Goal: Complete application form: Complete application form

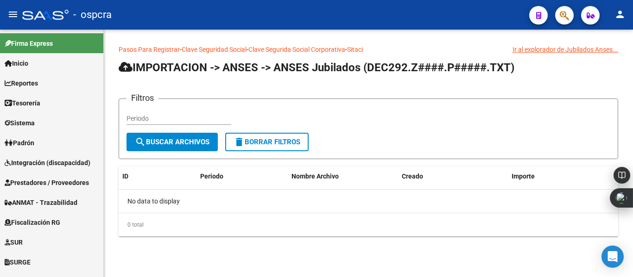
drag, startPoint x: 632, startPoint y: 77, endPoint x: 632, endPoint y: 117, distance: 39.4
click at [632, 117] on div "Pasos Para Registrar - Clave Seguridad Social - Clave Segurida Social Corporati…" at bounding box center [368, 148] width 529 height 237
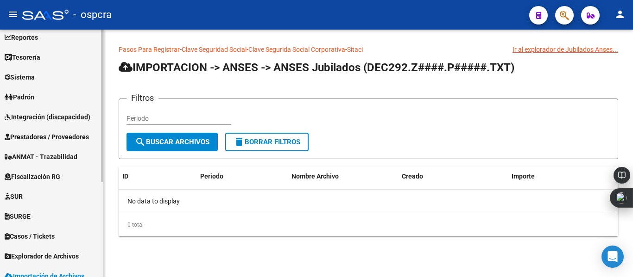
scroll to position [47, 0]
click at [112, 127] on mat-sidenav-container "Firma Express Inicio Instructivos Contacto OS Reportes Ingresos Devengados Anál…" at bounding box center [316, 154] width 633 height 248
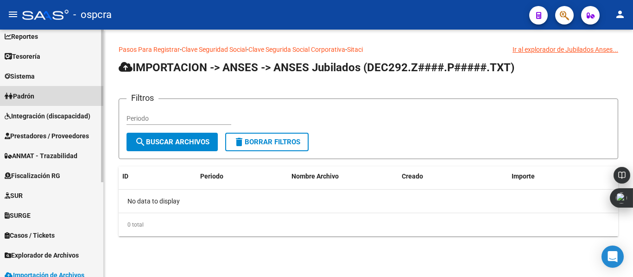
click at [54, 100] on link "Padrón" at bounding box center [51, 96] width 103 height 20
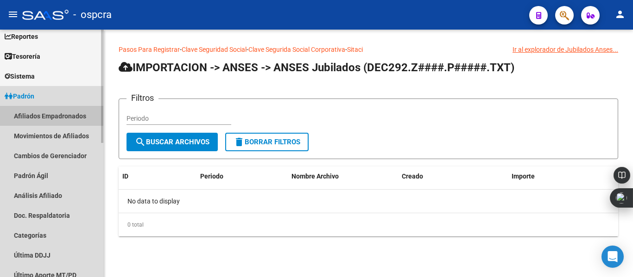
click at [72, 120] on link "Afiliados Empadronados" at bounding box center [51, 116] width 103 height 20
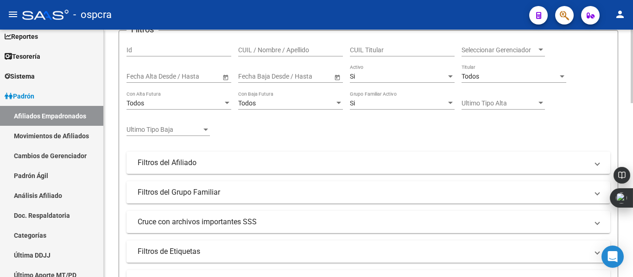
scroll to position [132, 0]
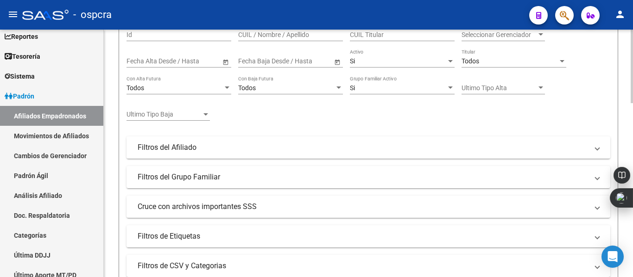
click at [632, 124] on div at bounding box center [631, 106] width 2 height 74
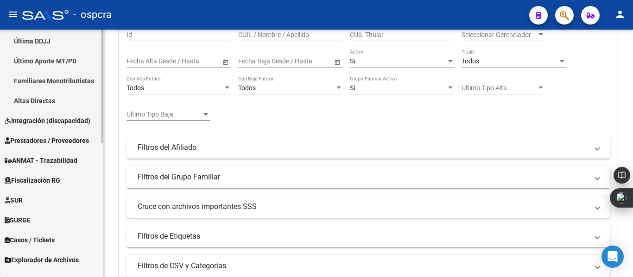
scroll to position [294, 0]
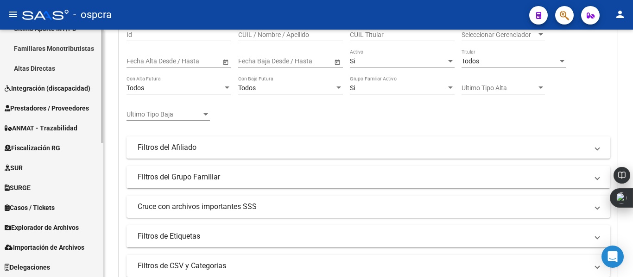
click at [93, 277] on html "menu - ospcra person Firma Express Inicio Instructivos Contacto OS Reportes Ing…" at bounding box center [316, 138] width 633 height 277
click at [83, 221] on link "Explorador de Archivos" at bounding box center [51, 228] width 103 height 20
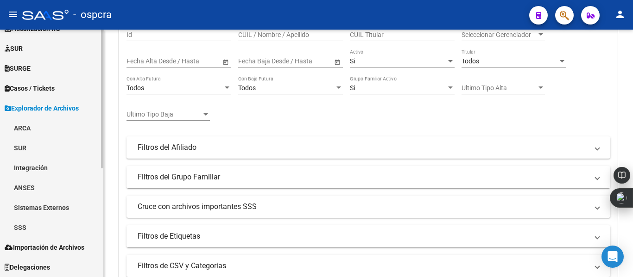
scroll to position [194, 0]
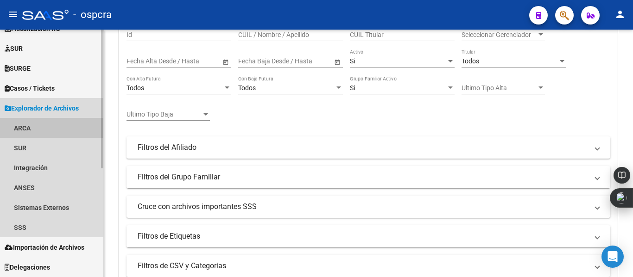
click at [35, 124] on link "ARCA" at bounding box center [51, 128] width 103 height 20
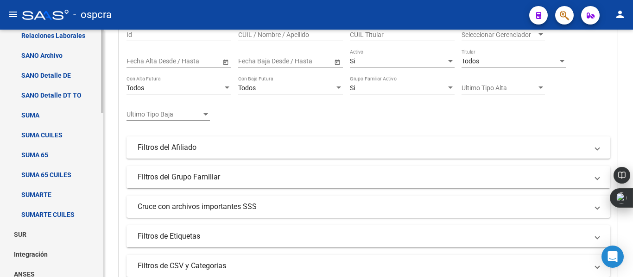
scroll to position [446, 0]
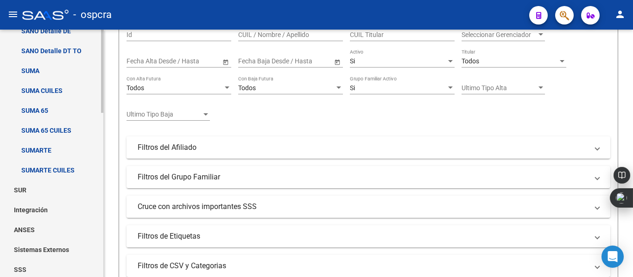
click at [103, 234] on mat-sidenav "Firma Express Inicio Instructivos Contacto OS Reportes Ingresos Devengados Anál…" at bounding box center [52, 154] width 104 height 248
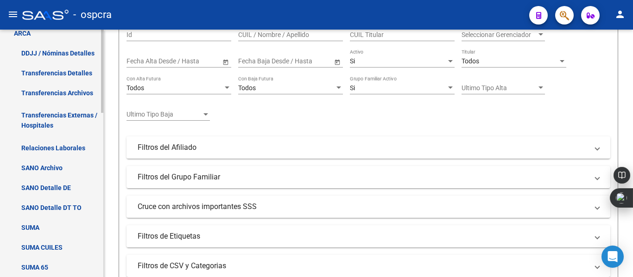
scroll to position [273, 0]
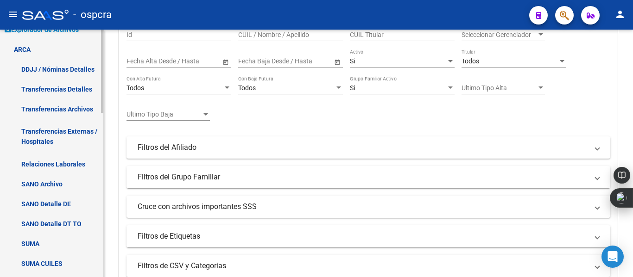
click at [107, 159] on mat-sidenav-container "Firma Express Inicio Instructivos Contacto OS Reportes Ingresos Devengados Anál…" at bounding box center [316, 154] width 633 height 248
click at [85, 163] on link "Relaciones Laborales" at bounding box center [51, 164] width 103 height 20
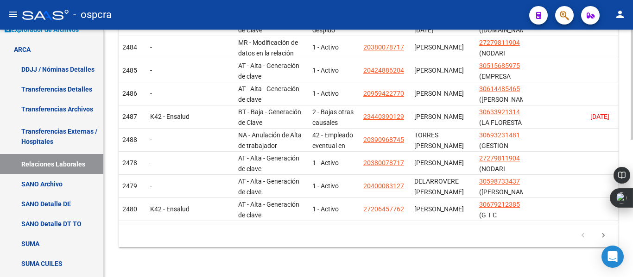
scroll to position [309, 0]
click at [632, 171] on body "menu - ospcra person Firma Express Inicio Instructivos Contacto OS Reportes Ing…" at bounding box center [316, 138] width 633 height 277
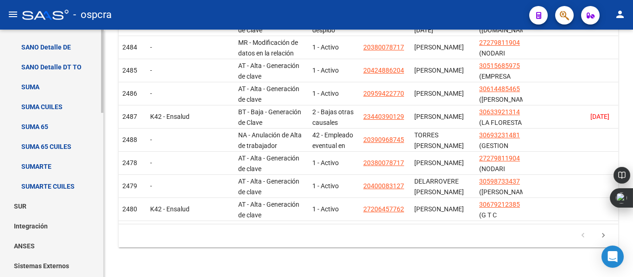
scroll to position [488, 0]
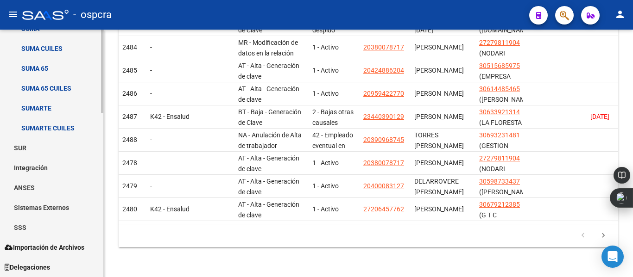
click at [112, 263] on mat-sidenav-container "Firma Express Inicio Instructivos Contacto OS Reportes Ingresos Devengados Anál…" at bounding box center [316, 154] width 633 height 248
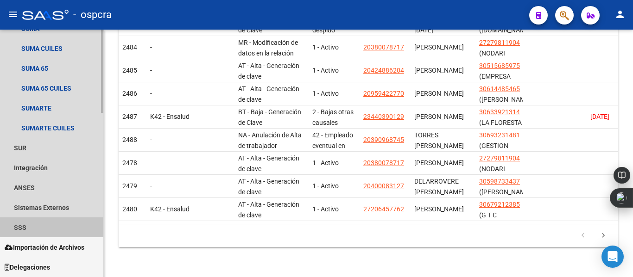
click at [41, 236] on link "SSS" at bounding box center [51, 228] width 103 height 20
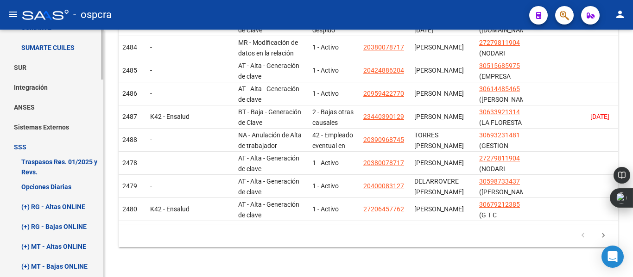
scroll to position [585, 0]
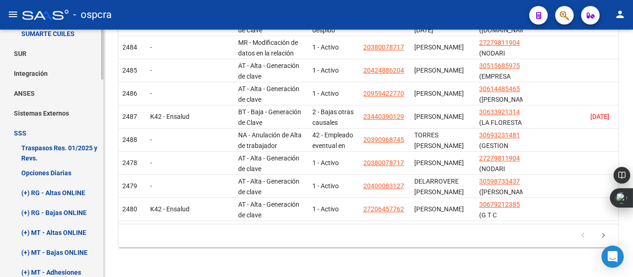
click at [101, 177] on div at bounding box center [102, 172] width 2 height 50
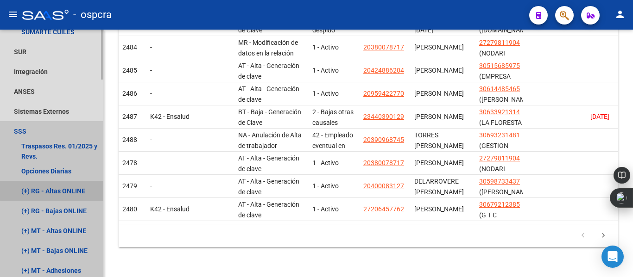
click at [69, 185] on link "(+) RG - Altas ONLINE" at bounding box center [51, 191] width 103 height 20
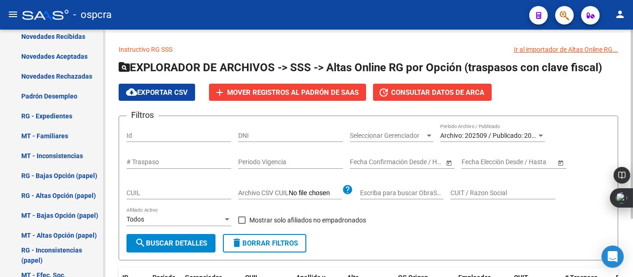
click at [632, 139] on div at bounding box center [631, 154] width 2 height 248
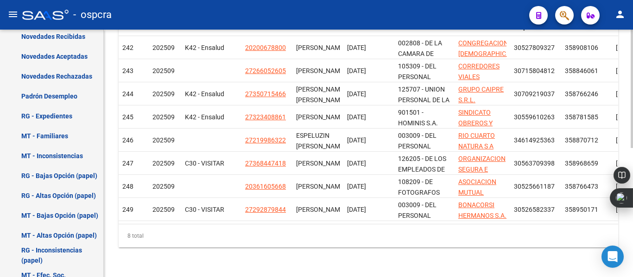
scroll to position [15, 0]
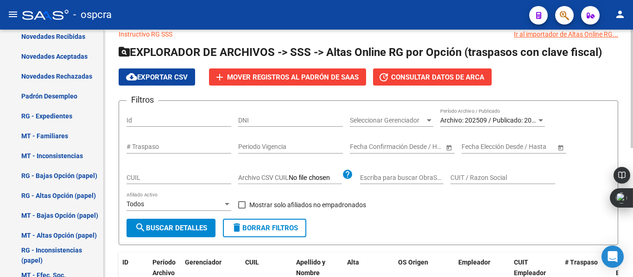
click at [632, 139] on div at bounding box center [631, 154] width 2 height 248
click at [490, 123] on span "Archivo: 202509 / Publicado: 202508" at bounding box center [493, 120] width 106 height 7
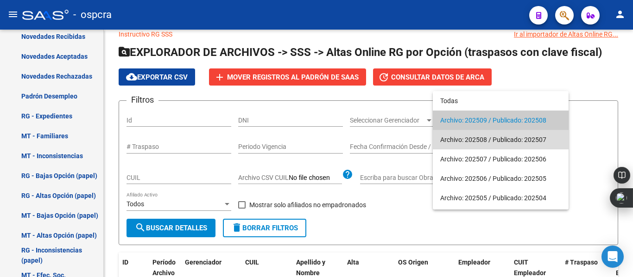
click at [485, 142] on span "Archivo: 202508 / Publicado: 202507" at bounding box center [500, 139] width 121 height 19
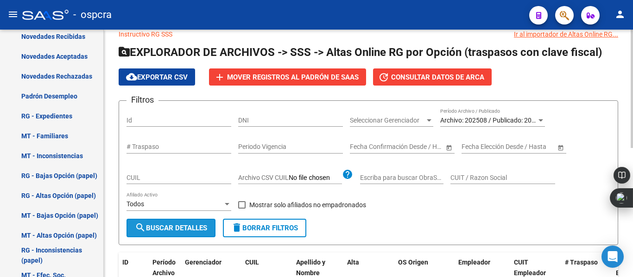
click at [189, 234] on button "search Buscar Detalles" at bounding box center [170, 228] width 89 height 19
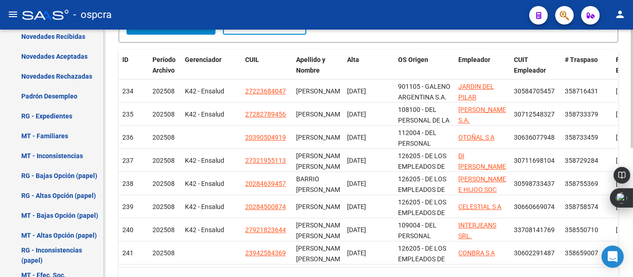
scroll to position [270, 0]
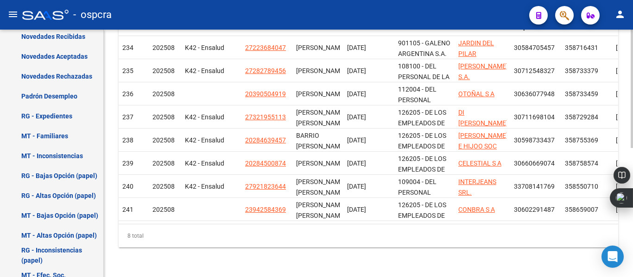
click at [632, 183] on body "menu - ospcra person Firma Express Inicio Instructivos Contacto OS Reportes Ing…" at bounding box center [316, 138] width 633 height 277
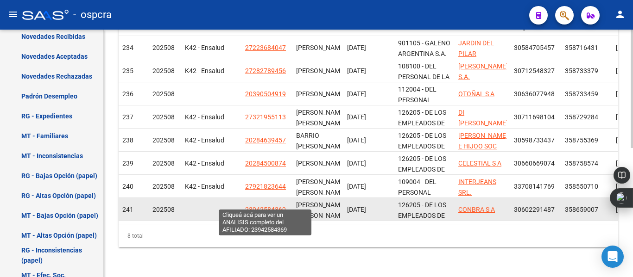
click at [265, 206] on span "23942584369" at bounding box center [265, 209] width 41 height 7
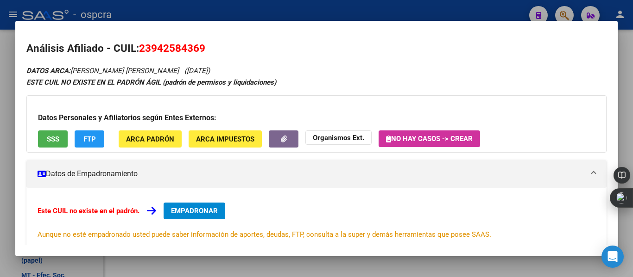
click at [51, 125] on div "Datos Personales y Afiliatorios según Entes Externos: SSS FTP ARCA Padrón ARCA …" at bounding box center [316, 123] width 580 height 57
click at [52, 133] on button "SSS" at bounding box center [53, 139] width 30 height 17
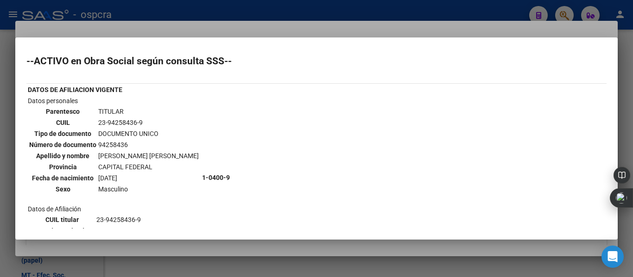
click at [227, 36] on div at bounding box center [316, 138] width 633 height 277
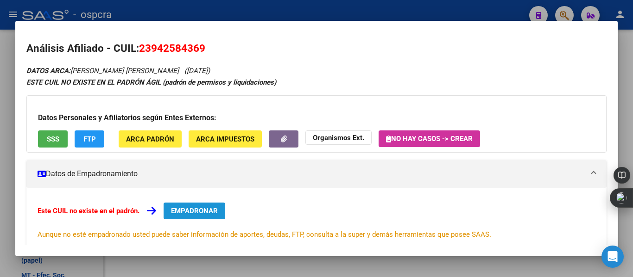
click at [202, 209] on span "EMPADRONAR" at bounding box center [194, 211] width 47 height 8
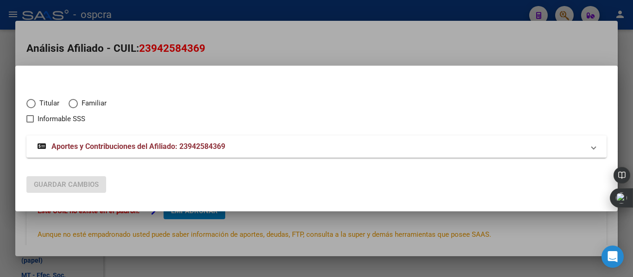
click at [25, 105] on mat-dialog-content "Titular Familiar Informable SSS Aportes y Contribuciones del Afiliado: 23942584…" at bounding box center [316, 123] width 602 height 92
click at [29, 104] on span "Elija una opción" at bounding box center [30, 103] width 9 height 9
click at [29, 104] on input "Titular" at bounding box center [30, 103] width 9 height 9
radio input "true"
checkbox input "true"
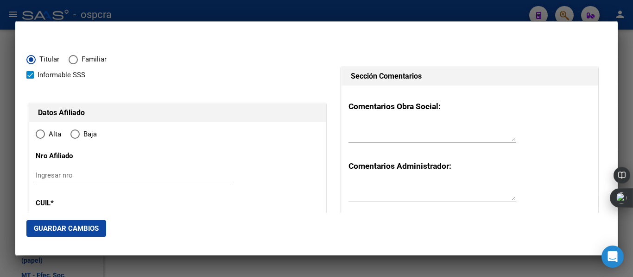
type input "23-94258436-9"
radio input "true"
type input "94258436"
type input "[PERSON_NAME]"
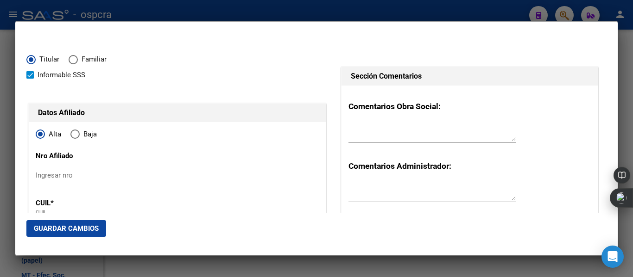
type input "[DATE]"
type input "CABA"
type input "1427"
type input "FRAGA"
type input "1426"
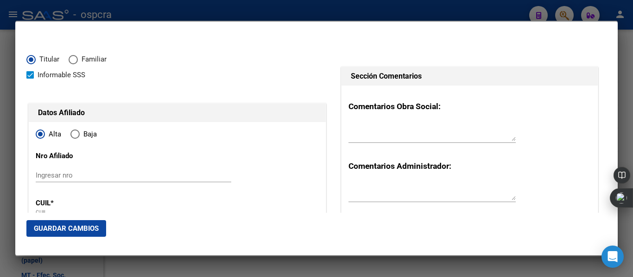
type input "CABA"
click at [614, 211] on div at bounding box center [621, 211] width 19 height 6
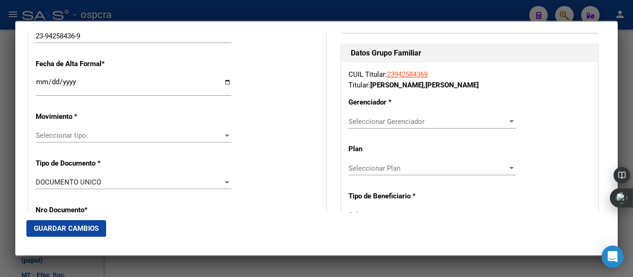
scroll to position [220, 0]
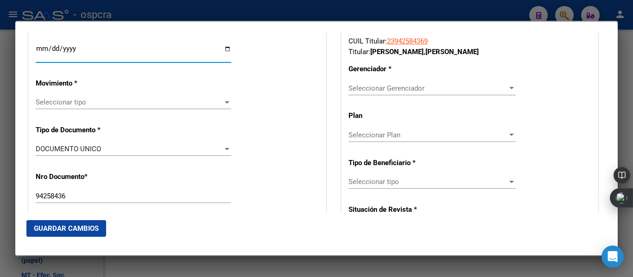
click at [226, 51] on input "Ingresar fecha" at bounding box center [133, 52] width 195 height 15
type input "[DATE]"
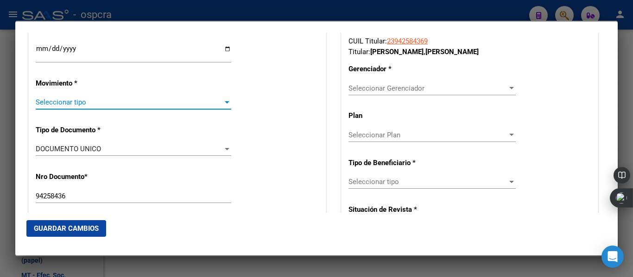
click at [210, 107] on span "Seleccionar tipo" at bounding box center [129, 102] width 187 height 8
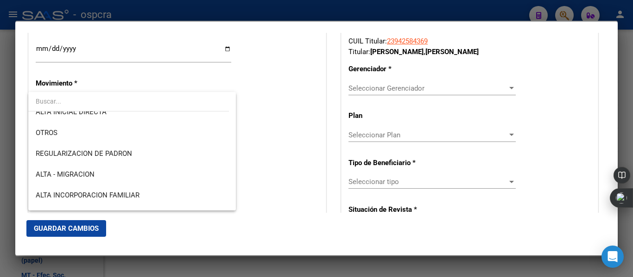
scroll to position [0, 0]
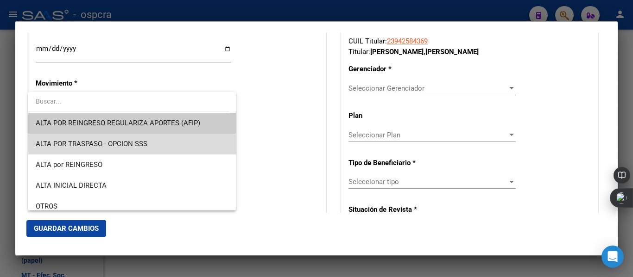
click at [177, 137] on span "ALTA POR TRASPASO - OPCION SSS" at bounding box center [132, 144] width 193 height 21
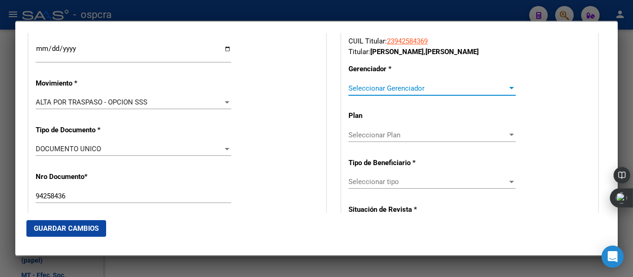
click at [486, 90] on span "Seleccionar Gerenciador" at bounding box center [427, 88] width 159 height 8
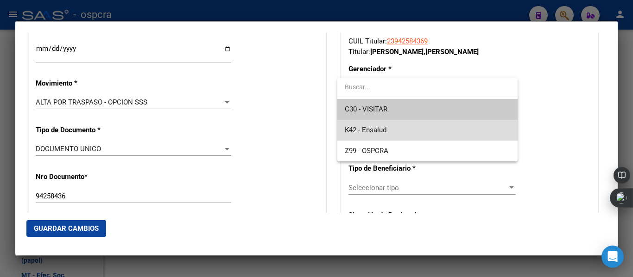
click at [431, 133] on span "K42 - Ensalud" at bounding box center [427, 130] width 165 height 21
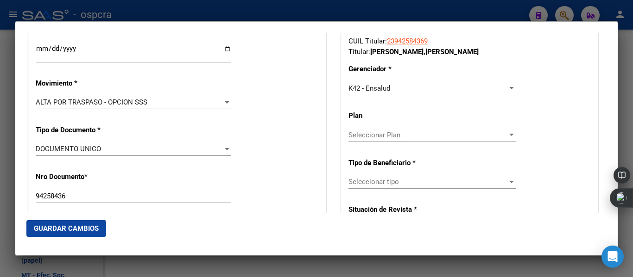
click at [438, 142] on div "Seleccionar Plan Seleccionar Plan" at bounding box center [431, 135] width 167 height 14
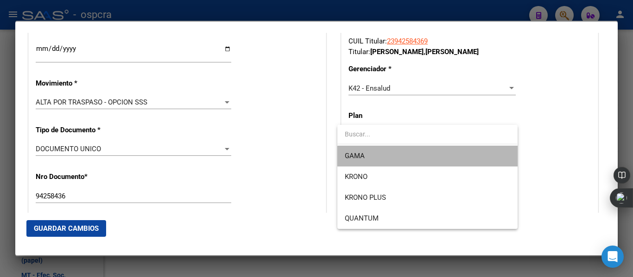
click at [428, 157] on span "GAMA" at bounding box center [427, 156] width 165 height 21
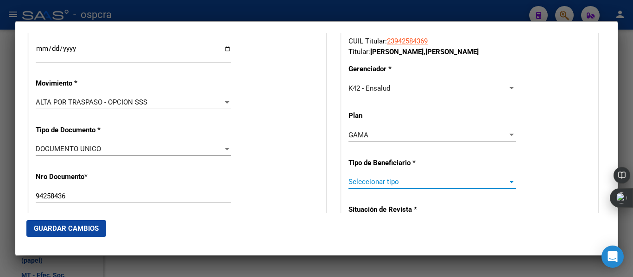
click at [466, 184] on span "Seleccionar tipo" at bounding box center [427, 182] width 159 height 8
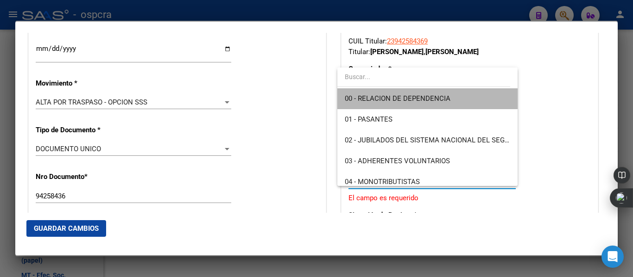
click at [453, 99] on span "00 - RELACION DE DEPENDENCIA" at bounding box center [427, 98] width 165 height 21
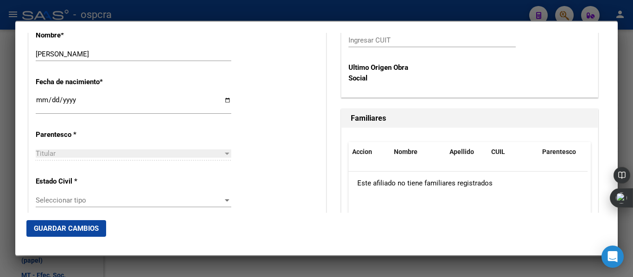
scroll to position [492, 0]
